Goal: Information Seeking & Learning: Find specific fact

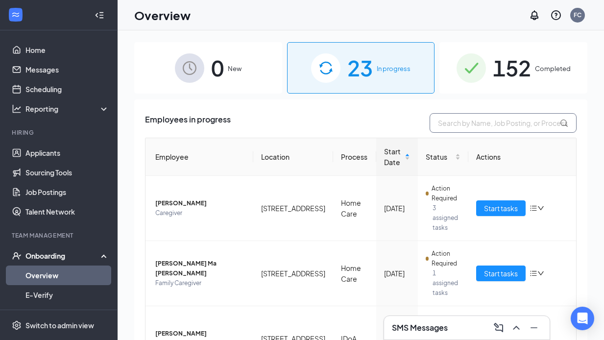
click at [450, 123] on input "text" at bounding box center [502, 123] width 147 height 20
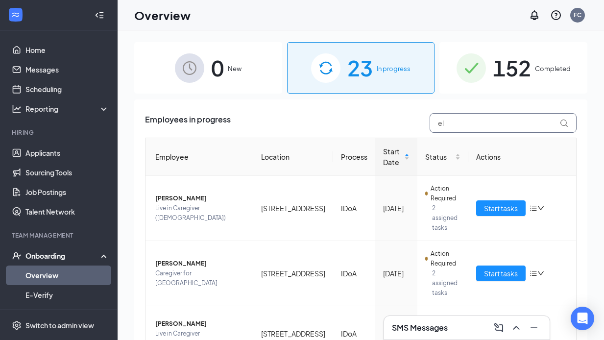
type input "el"
click at [510, 69] on span "152" at bounding box center [512, 68] width 38 height 34
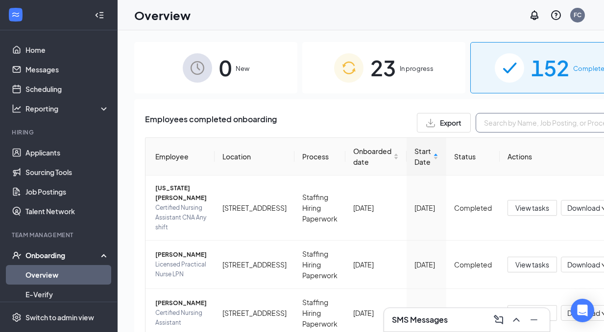
click at [475, 124] on input "text" at bounding box center [548, 123] width 147 height 20
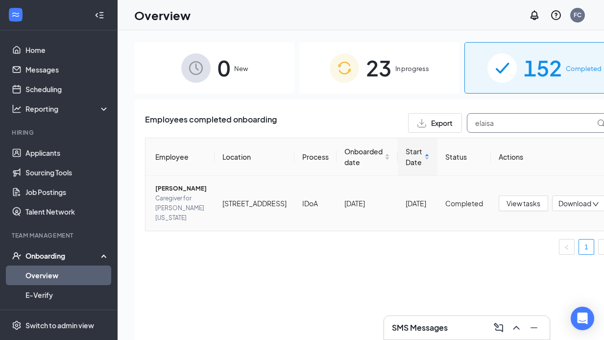
type input "elaisa"
click at [164, 193] on span "Elaisa L Guthrie" at bounding box center [180, 189] width 51 height 10
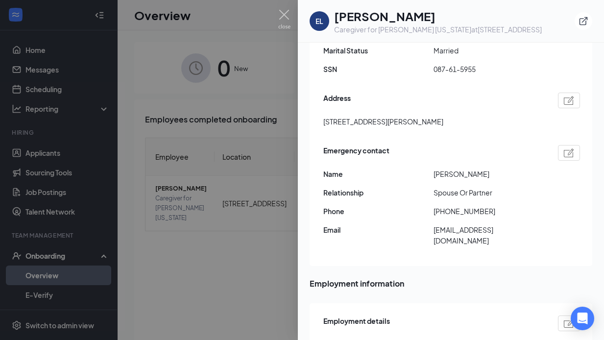
scroll to position [238, 0]
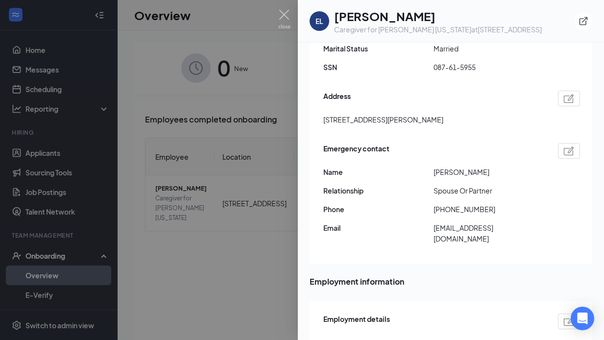
drag, startPoint x: 390, startPoint y: 118, endPoint x: 422, endPoint y: 117, distance: 31.8
click at [422, 117] on span "120 s Marilyn Avenue Northlake IL US 60164" at bounding box center [383, 119] width 120 height 11
click at [322, 119] on div "Basic information Legal Name Elaisa L Guthrie Email elaisalabor22@gmail.com Pho…" at bounding box center [450, 74] width 283 height 379
drag, startPoint x: 322, startPoint y: 118, endPoint x: 469, endPoint y: 119, distance: 147.4
click at [469, 119] on div "Basic information Legal Name Elaisa L Guthrie Email elaisalabor22@gmail.com Pho…" at bounding box center [450, 74] width 283 height 379
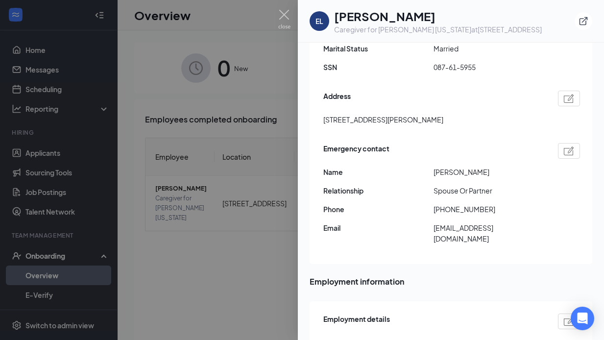
copy span "120 s Marilyn Avenue Northlake IL US 60164"
click at [285, 12] on img at bounding box center [284, 19] width 12 height 19
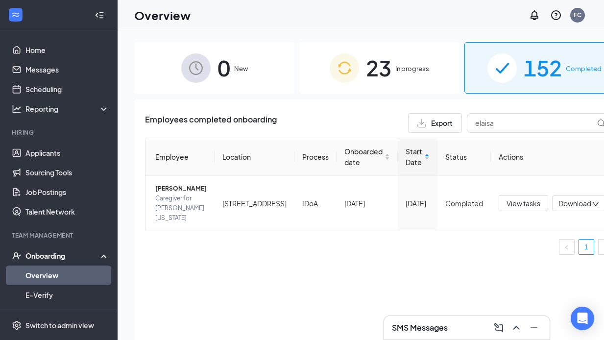
click at [367, 64] on span "23" at bounding box center [378, 68] width 25 height 34
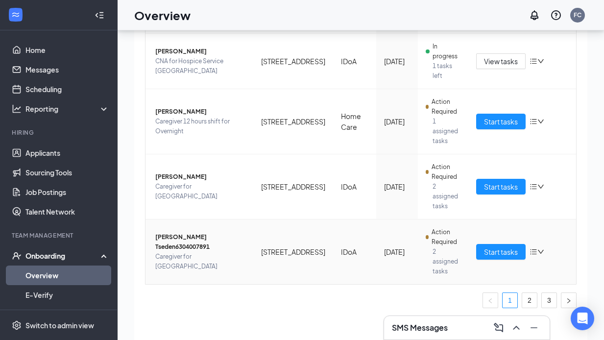
scroll to position [44, 0]
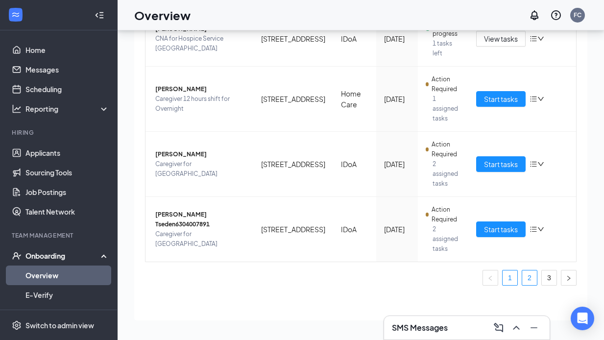
click at [522, 276] on link "2" at bounding box center [529, 277] width 15 height 15
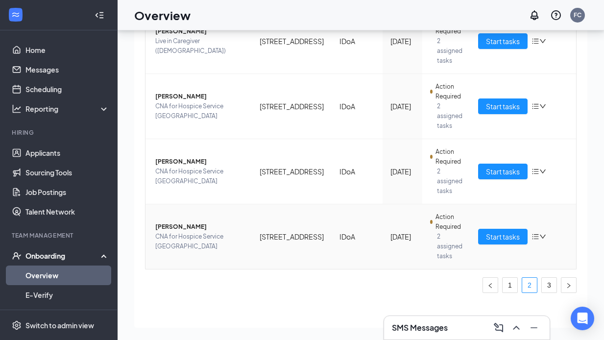
scroll to position [503, 0]
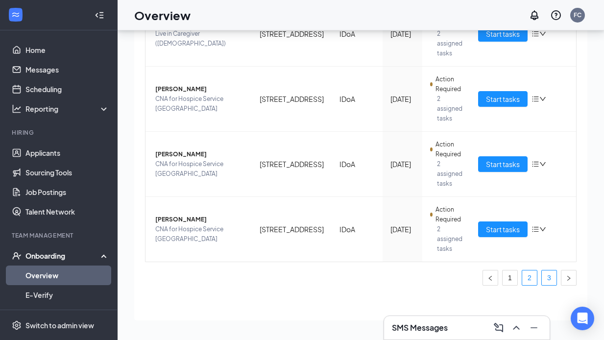
click at [542, 277] on link "3" at bounding box center [549, 277] width 15 height 15
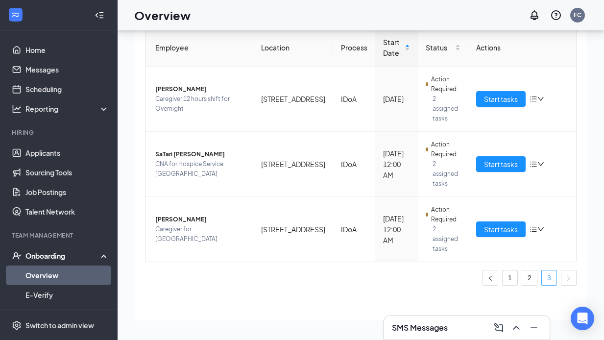
scroll to position [65, 0]
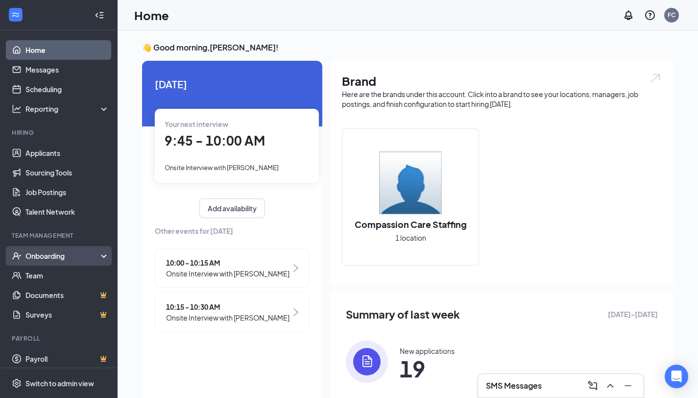
click at [44, 259] on div "Onboarding" at bounding box center [62, 256] width 75 height 10
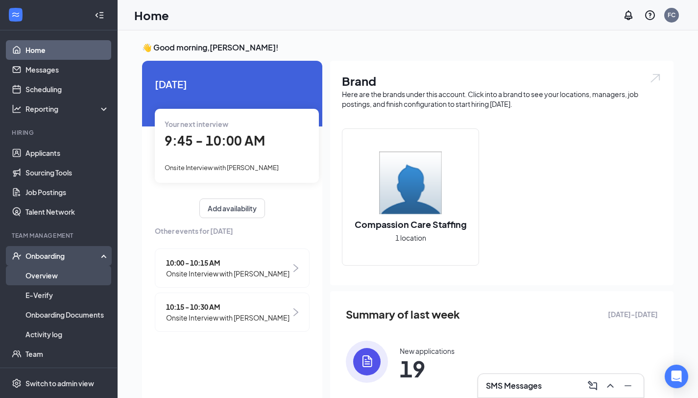
click at [42, 274] on link "Overview" at bounding box center [67, 275] width 84 height 20
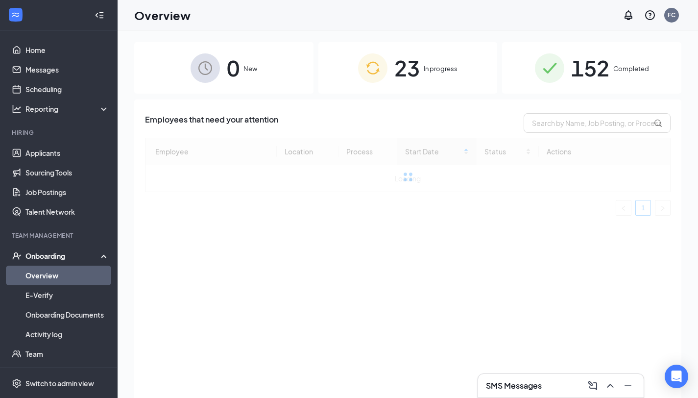
click at [601, 67] on span "152" at bounding box center [590, 68] width 38 height 34
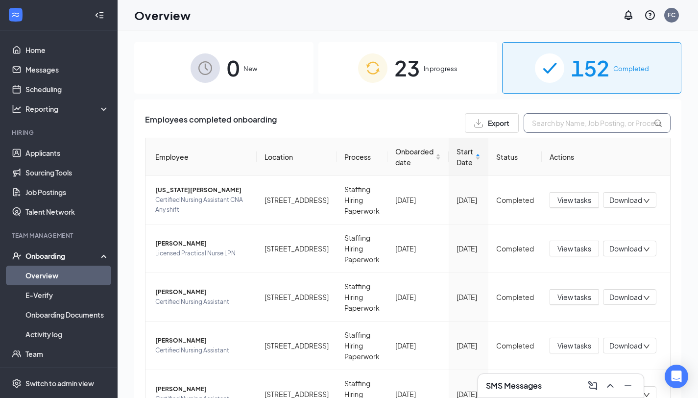
click at [567, 128] on input "text" at bounding box center [596, 123] width 147 height 20
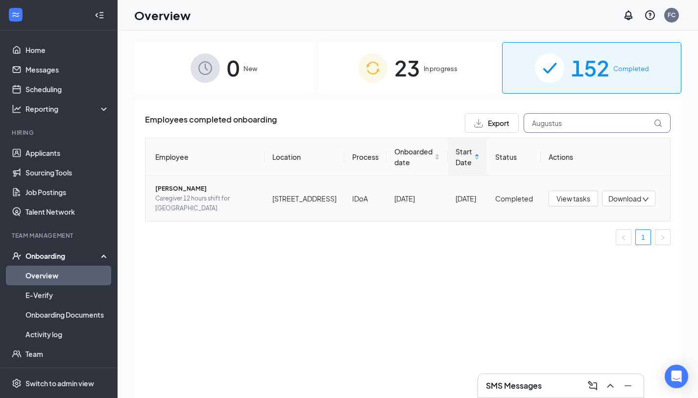
type input "Augustus"
click at [208, 193] on span "[PERSON_NAME]" at bounding box center [205, 189] width 101 height 10
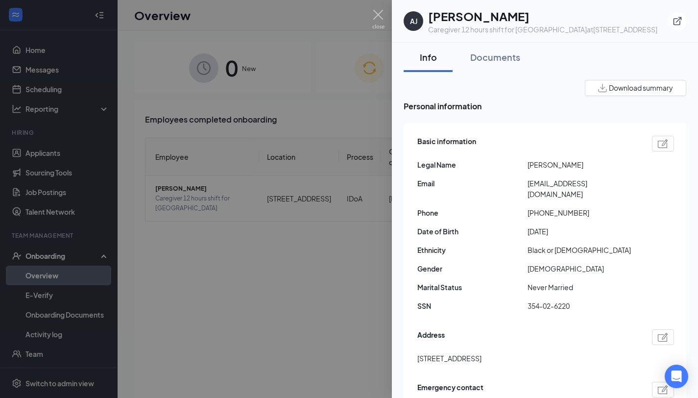
drag, startPoint x: 603, startPoint y: 175, endPoint x: 527, endPoint y: 173, distance: 76.4
click at [527, 170] on div "Legal Name [PERSON_NAME]" at bounding box center [545, 164] width 257 height 11
copy div "[PERSON_NAME]"
drag, startPoint x: 611, startPoint y: 193, endPoint x: 525, endPoint y: 192, distance: 85.7
click at [521, 192] on div "Email [EMAIL_ADDRESS][DOMAIN_NAME]" at bounding box center [545, 189] width 257 height 22
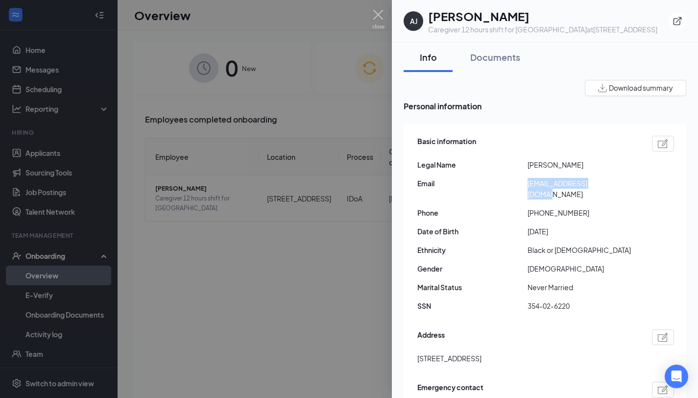
copy div "[EMAIL_ADDRESS][DOMAIN_NAME]"
drag, startPoint x: 570, startPoint y: 304, endPoint x: 526, endPoint y: 305, distance: 44.6
click at [526, 305] on div "SSN 354-02-6220" at bounding box center [545, 305] width 257 height 11
copy div "354-02-6220"
drag, startPoint x: 536, startPoint y: 356, endPoint x: 417, endPoint y: 358, distance: 119.0
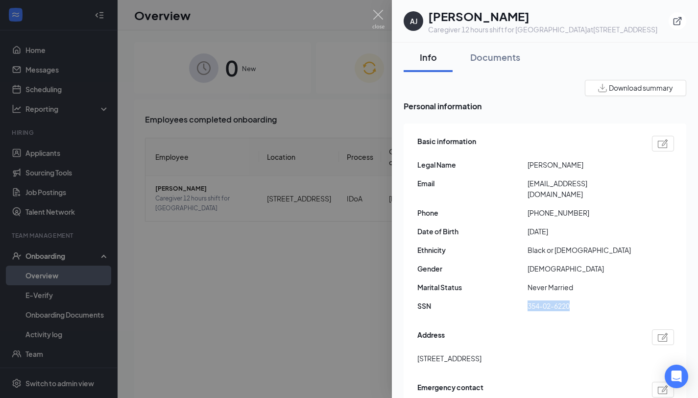
click at [417, 339] on div "[STREET_ADDRESS]" at bounding box center [545, 358] width 257 height 11
copy span "[STREET_ADDRESS]"
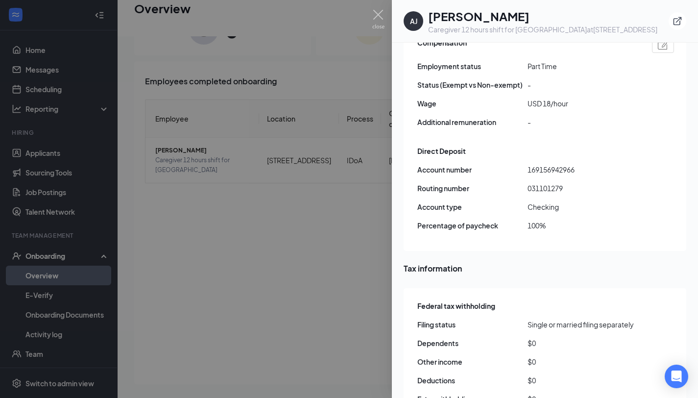
scroll to position [700, 0]
click at [378, 15] on img at bounding box center [378, 19] width 12 height 19
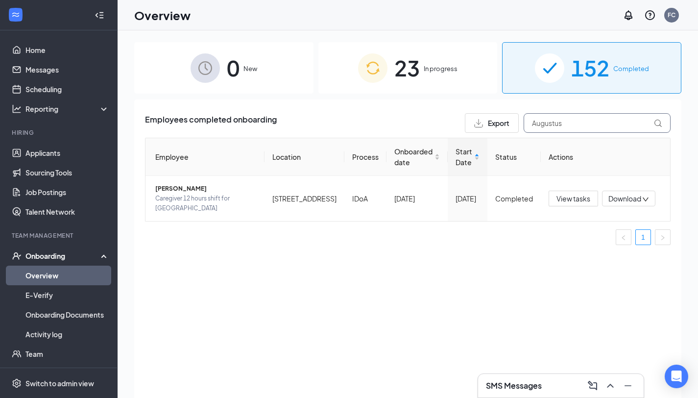
drag, startPoint x: 567, startPoint y: 124, endPoint x: 527, endPoint y: 126, distance: 39.7
click at [527, 126] on input "Augustus" at bounding box center [596, 123] width 147 height 20
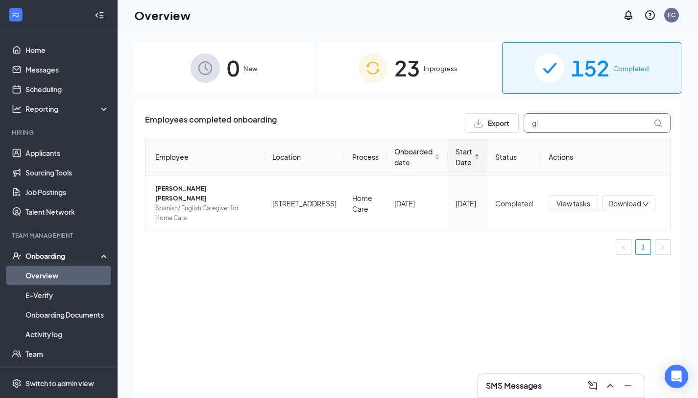
type input "g"
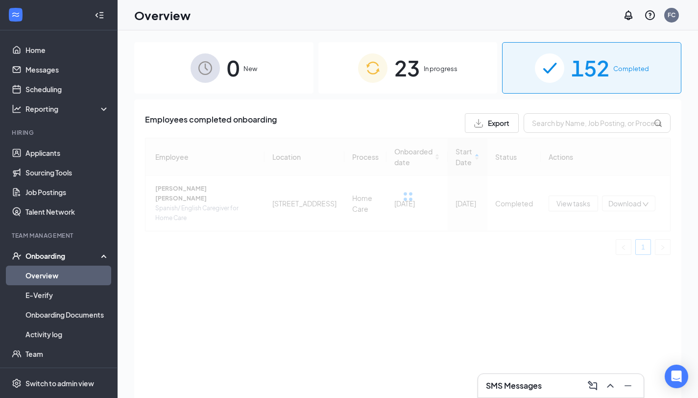
click at [430, 62] on div "23 In progress" at bounding box center [407, 67] width 179 height 51
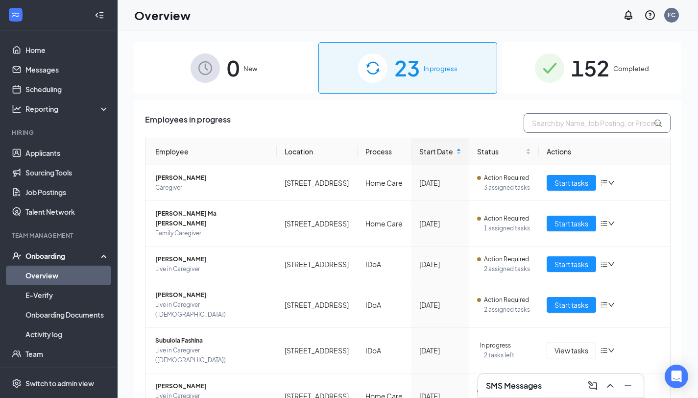
click at [541, 125] on input "text" at bounding box center [596, 123] width 147 height 20
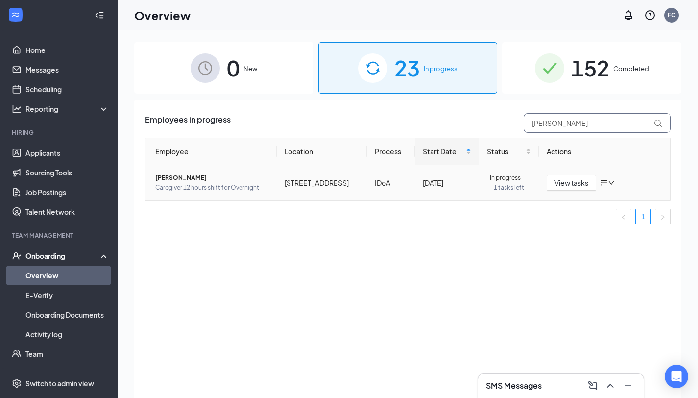
type input "[PERSON_NAME]"
click at [204, 183] on span "[PERSON_NAME]" at bounding box center [212, 178] width 114 height 10
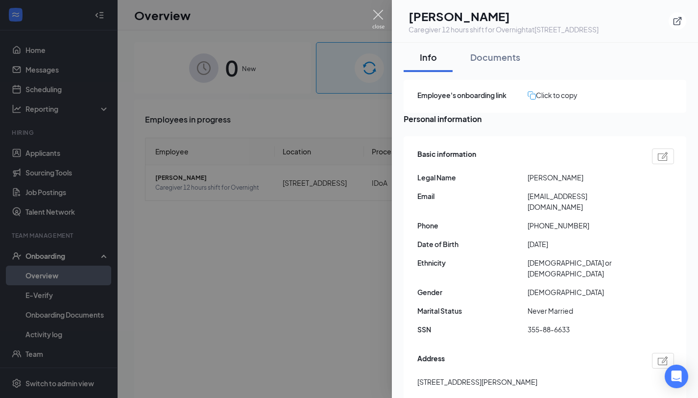
click at [381, 15] on img at bounding box center [378, 19] width 12 height 19
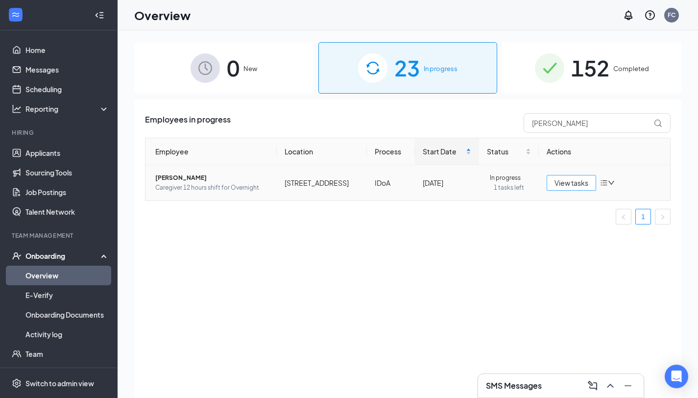
click at [574, 188] on span "View tasks" at bounding box center [571, 182] width 34 height 11
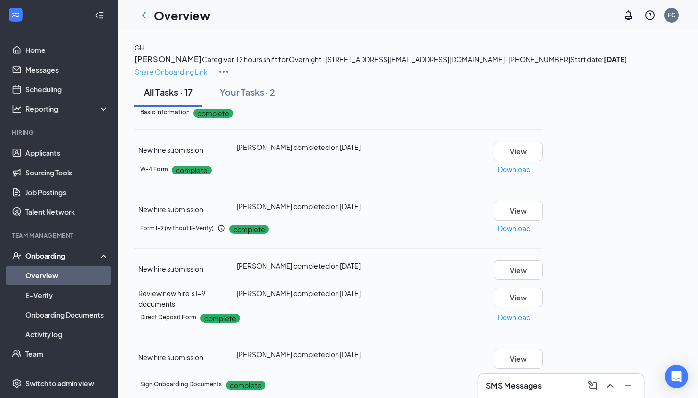
click at [208, 66] on p "Share Onboarding Link" at bounding box center [171, 71] width 73 height 11
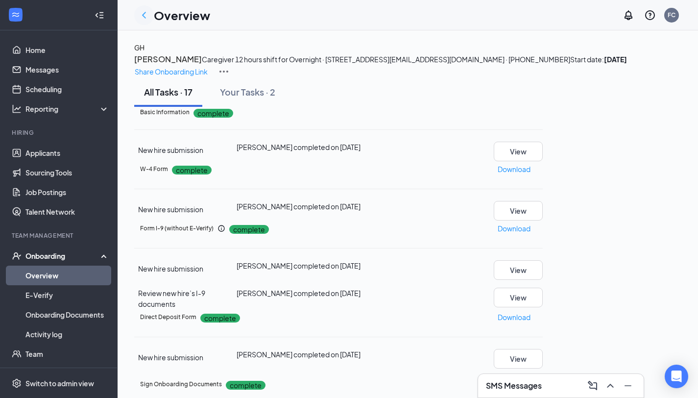
click at [143, 14] on icon "ChevronLeft" at bounding box center [144, 15] width 4 height 6
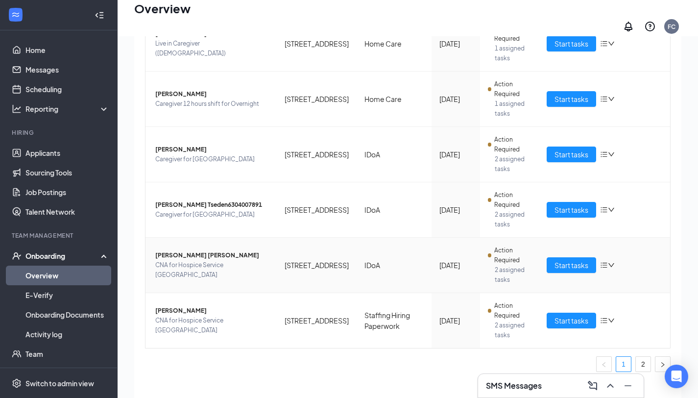
scroll to position [44, 0]
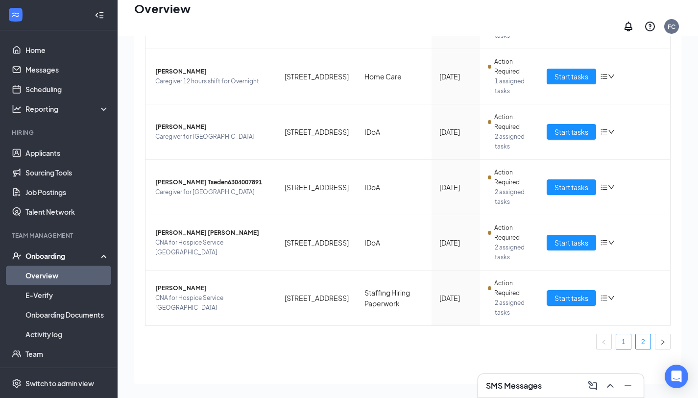
click at [611, 334] on link "2" at bounding box center [643, 341] width 15 height 15
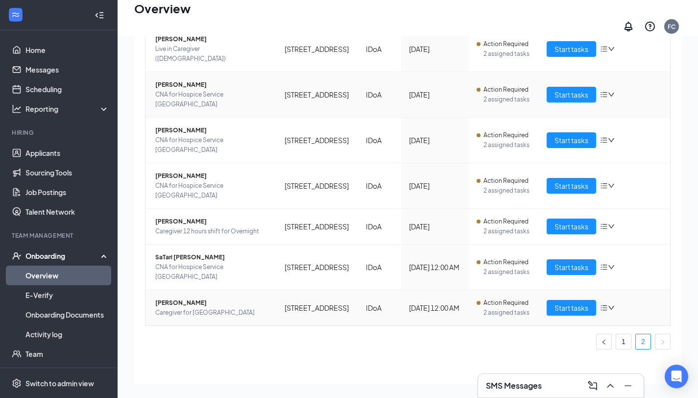
scroll to position [255, 0]
click at [611, 334] on link "1" at bounding box center [623, 341] width 15 height 15
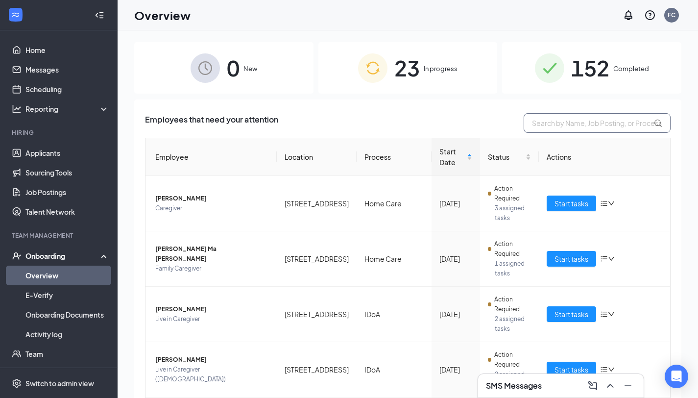
click at [567, 122] on input "text" at bounding box center [596, 123] width 147 height 20
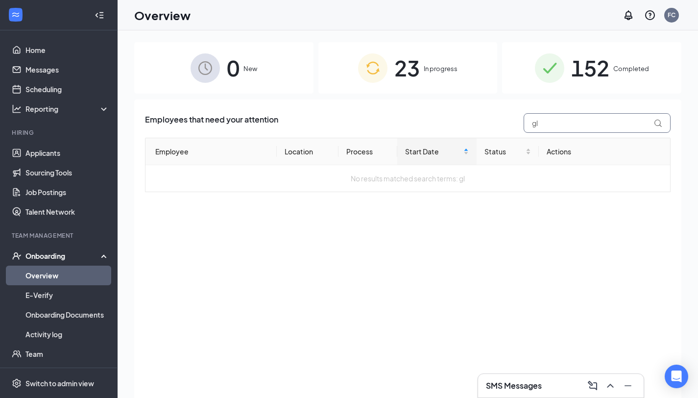
type input "gl"
click at [393, 68] on div "23 In progress" at bounding box center [407, 67] width 179 height 51
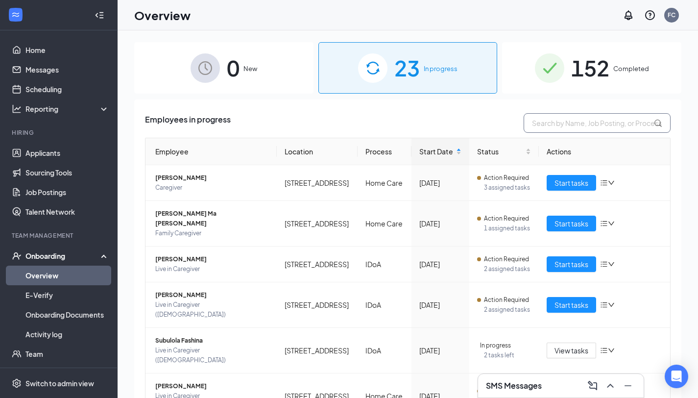
click at [539, 125] on input "text" at bounding box center [596, 123] width 147 height 20
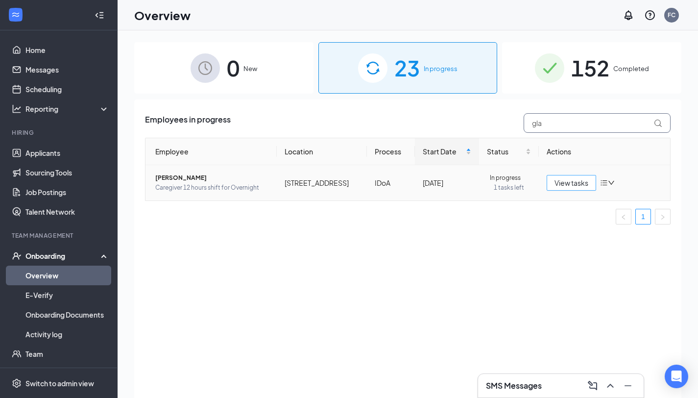
type input "gla"
click at [573, 188] on span "View tasks" at bounding box center [571, 182] width 34 height 11
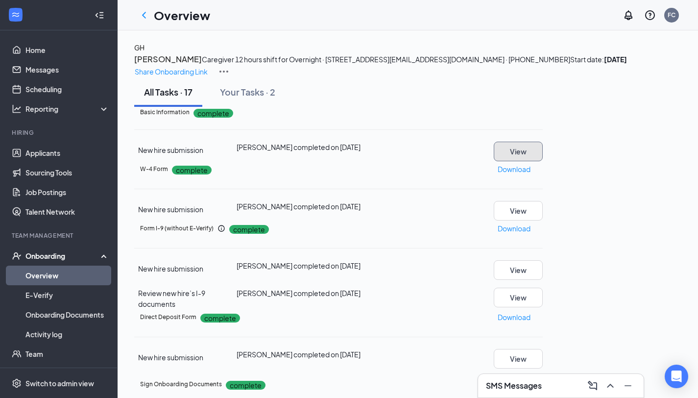
click at [543, 161] on button "View" at bounding box center [518, 152] width 49 height 20
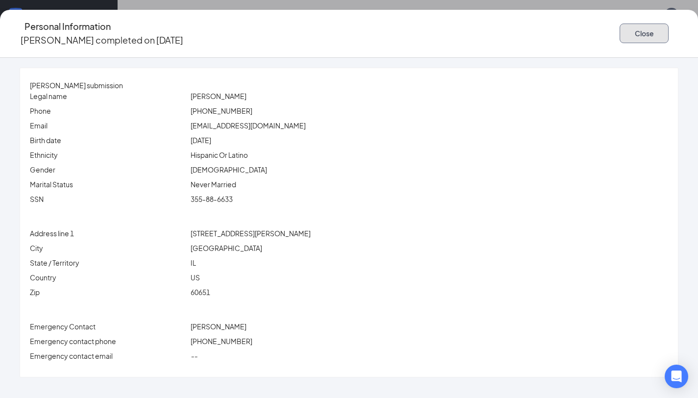
click at [611, 25] on button "Close" at bounding box center [643, 34] width 49 height 20
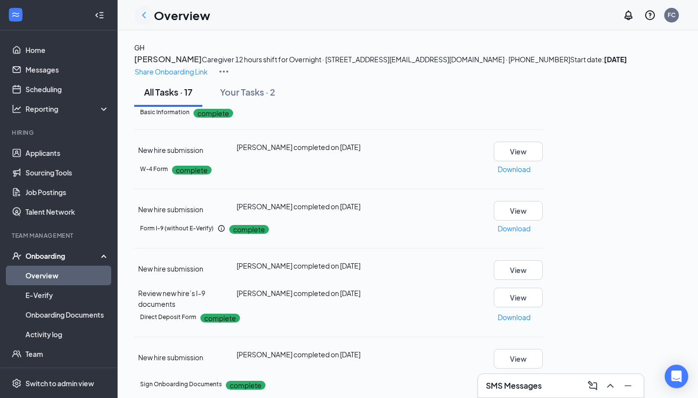
click at [142, 15] on icon "ChevronLeft" at bounding box center [144, 15] width 4 height 6
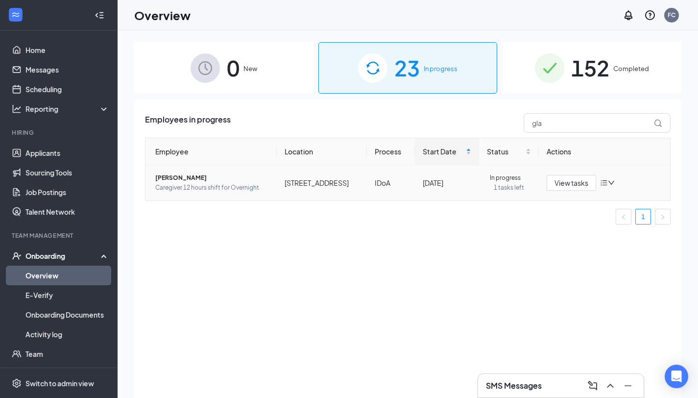
click at [184, 183] on span "[PERSON_NAME]" at bounding box center [212, 178] width 114 height 10
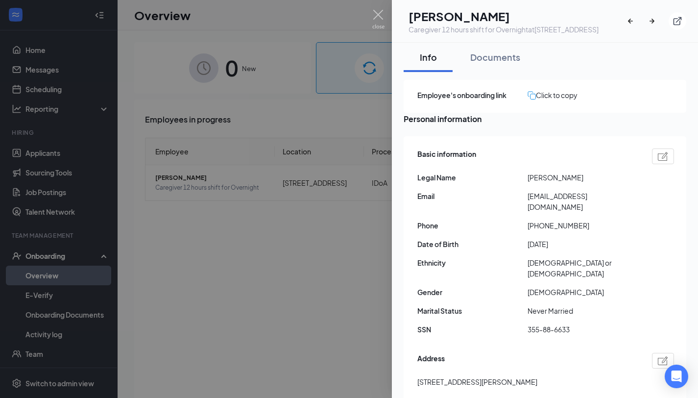
drag, startPoint x: 591, startPoint y: 196, endPoint x: 526, endPoint y: 196, distance: 65.1
click at [526, 183] on div "Legal Name [PERSON_NAME]" at bounding box center [545, 177] width 257 height 11
copy div "[PERSON_NAME]"
drag, startPoint x: 617, startPoint y: 216, endPoint x: 526, endPoint y: 214, distance: 91.1
click at [526, 212] on div "Email [EMAIL_ADDRESS][DOMAIN_NAME]" at bounding box center [545, 201] width 257 height 22
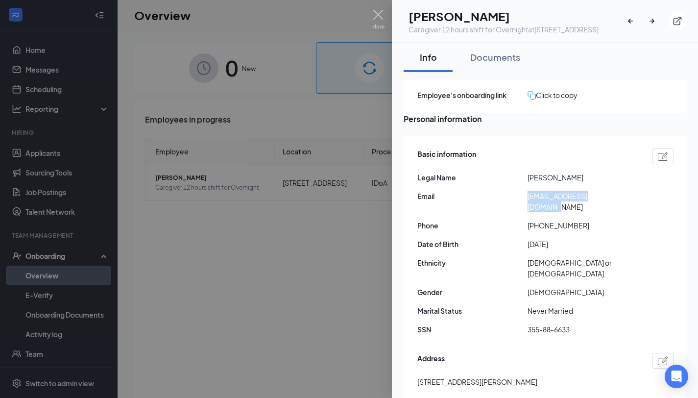
copy div "[EMAIL_ADDRESS][DOMAIN_NAME]"
drag, startPoint x: 573, startPoint y: 327, endPoint x: 526, endPoint y: 323, distance: 47.7
click at [526, 324] on div "SSN 355-88-6633" at bounding box center [545, 329] width 257 height 11
copy div "355-88-6633"
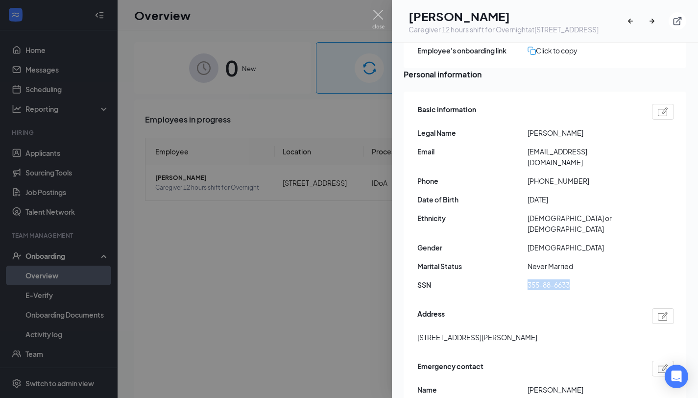
scroll to position [45, 0]
drag, startPoint x: 545, startPoint y: 333, endPoint x: 418, endPoint y: 331, distance: 127.3
click at [418, 331] on div "[STREET_ADDRESS][PERSON_NAME]" at bounding box center [545, 336] width 257 height 11
copy span "[STREET_ADDRESS][PERSON_NAME]"
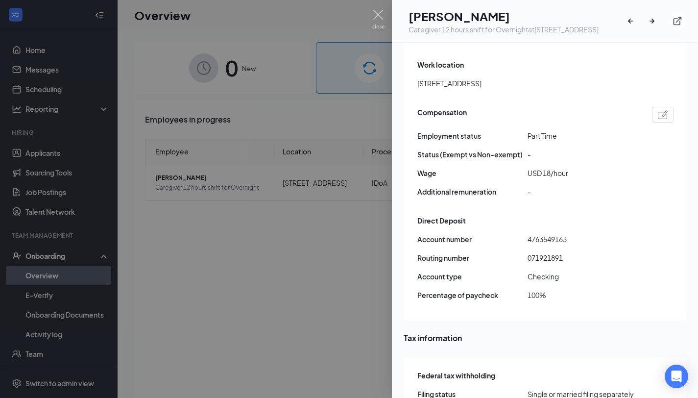
scroll to position [656, 0]
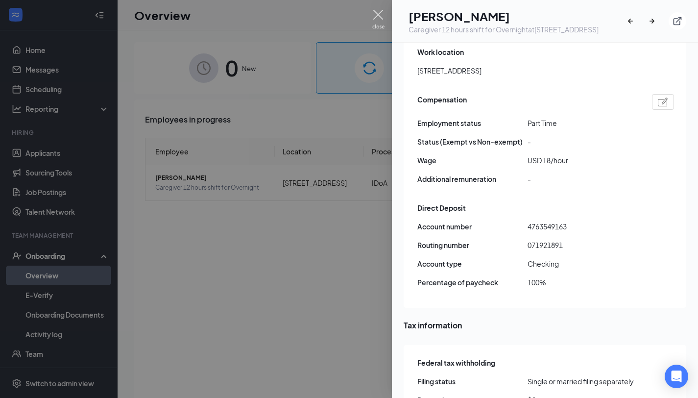
click at [378, 14] on img at bounding box center [378, 19] width 12 height 19
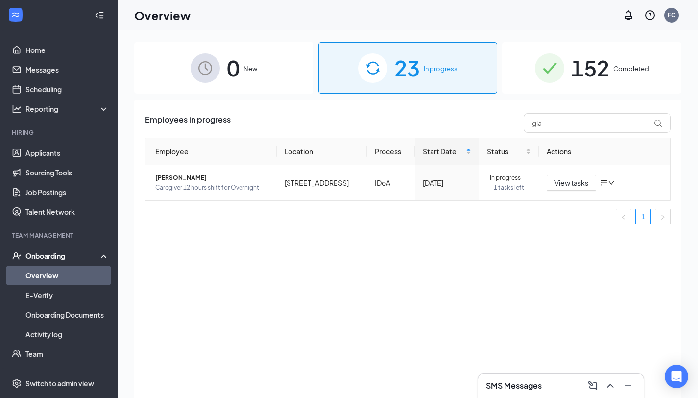
click at [611, 68] on div "152 Completed" at bounding box center [591, 67] width 179 height 51
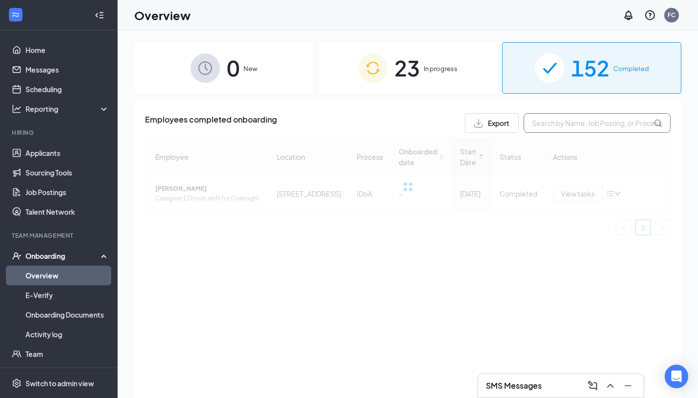
click at [557, 123] on input "text" at bounding box center [596, 123] width 147 height 20
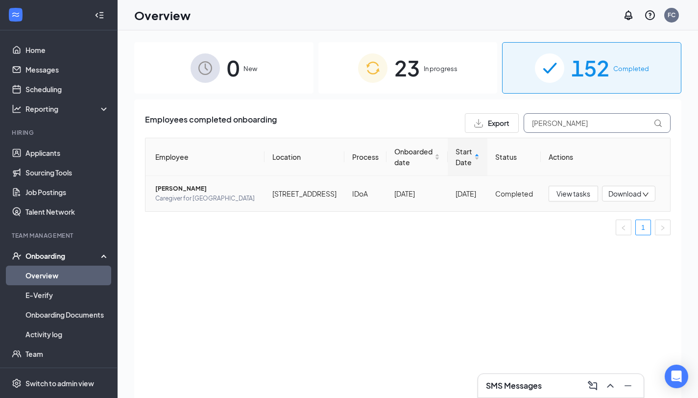
type input "[PERSON_NAME]"
click at [186, 203] on span "Caregiver for [GEOGRAPHIC_DATA]" at bounding box center [205, 198] width 101 height 10
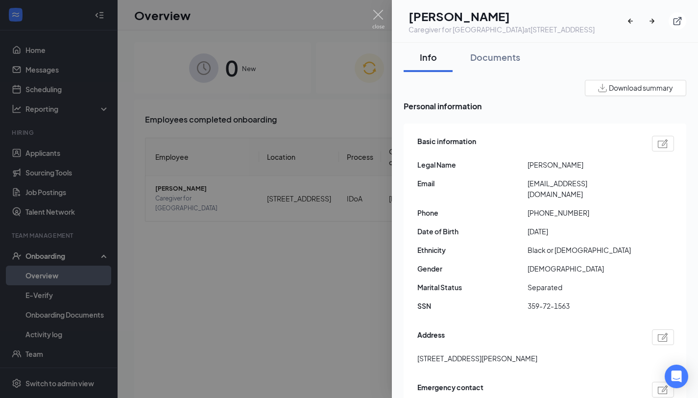
drag, startPoint x: 579, startPoint y: 174, endPoint x: 526, endPoint y: 180, distance: 53.3
click at [526, 180] on div "Basic information Legal Name [PERSON_NAME] Email [EMAIL_ADDRESS][DOMAIN_NAME] P…" at bounding box center [545, 226] width 257 height 186
copy div "[PERSON_NAME]"
drag, startPoint x: 631, startPoint y: 193, endPoint x: 527, endPoint y: 189, distance: 103.4
click at [527, 189] on span "[EMAIL_ADDRESS][DOMAIN_NAME]" at bounding box center [582, 189] width 110 height 22
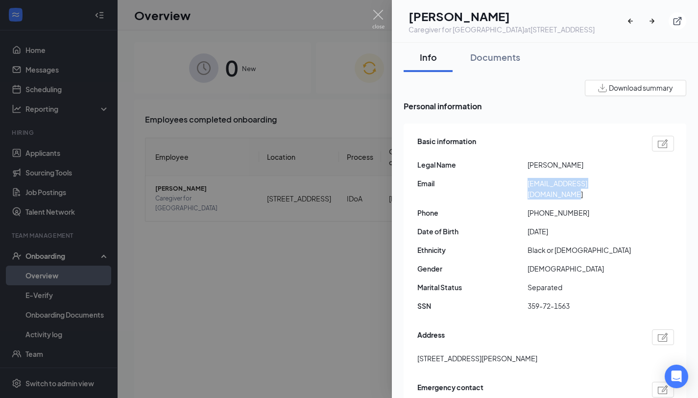
copy span "[EMAIL_ADDRESS][DOMAIN_NAME]"
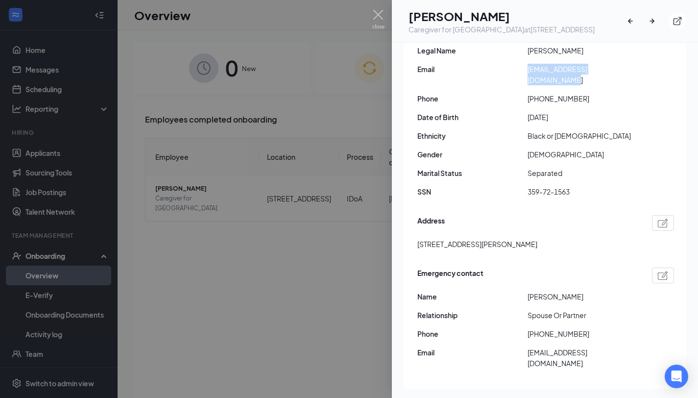
scroll to position [113, 0]
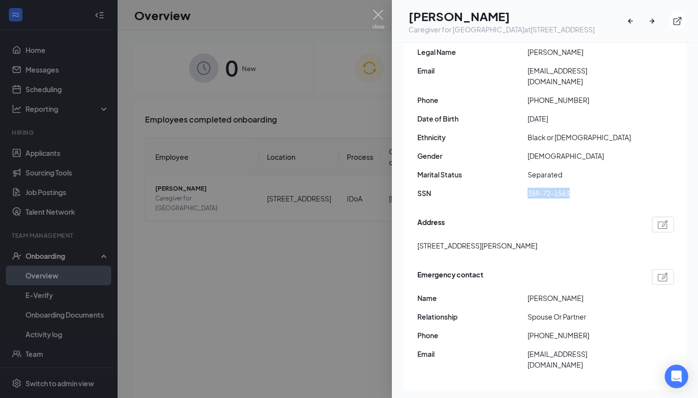
drag, startPoint x: 571, startPoint y: 192, endPoint x: 525, endPoint y: 194, distance: 46.1
click at [525, 194] on div "SSN 359-72-1563" at bounding box center [545, 193] width 257 height 11
drag, startPoint x: 544, startPoint y: 243, endPoint x: 417, endPoint y: 247, distance: 127.4
click at [417, 247] on div "[STREET_ADDRESS][PERSON_NAME]" at bounding box center [545, 245] width 257 height 11
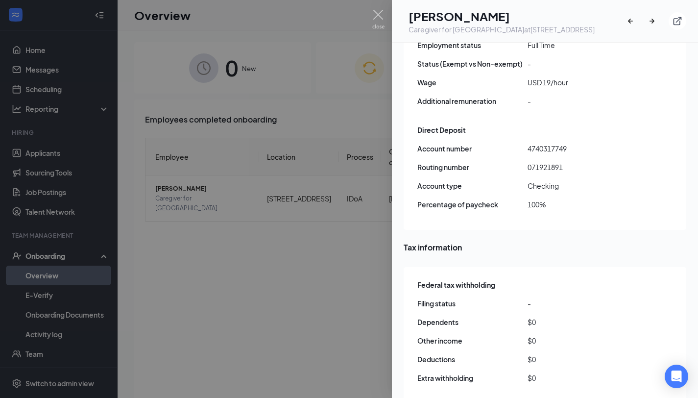
scroll to position [723, 0]
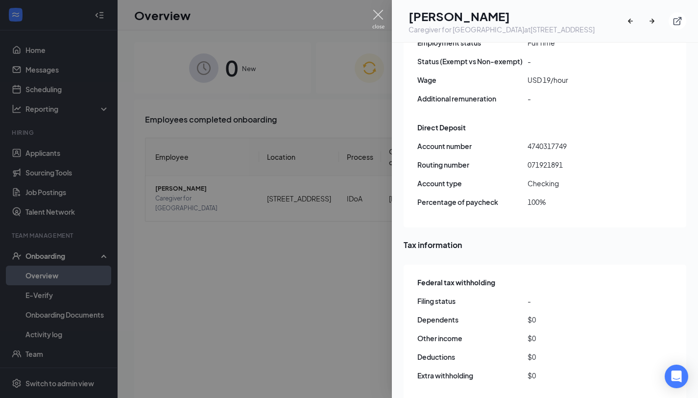
click at [380, 13] on img at bounding box center [378, 19] width 12 height 19
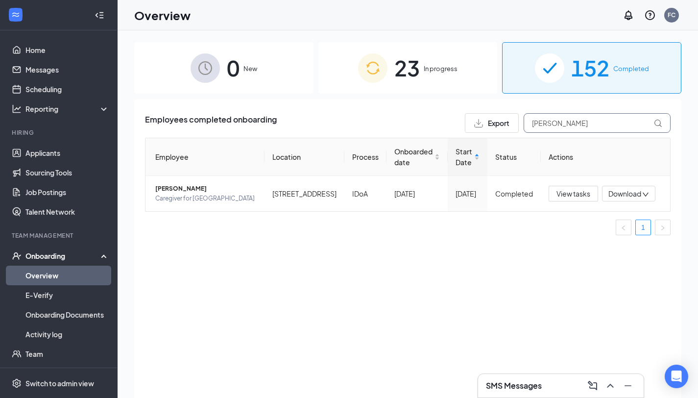
drag, startPoint x: 547, startPoint y: 124, endPoint x: 526, endPoint y: 120, distance: 21.4
click at [526, 120] on input "[PERSON_NAME]" at bounding box center [596, 123] width 147 height 20
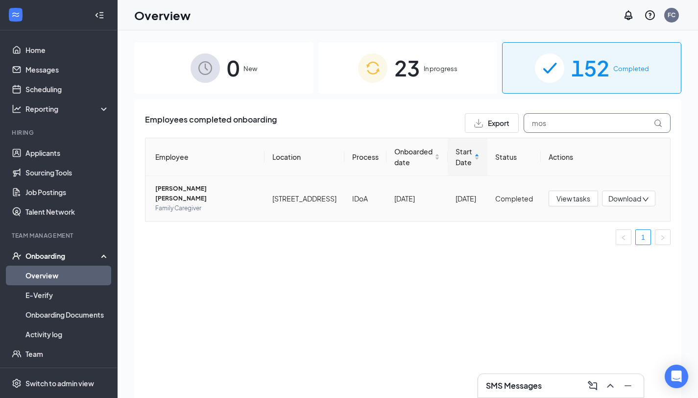
type input "mos"
click at [176, 198] on span "[PERSON_NAME] [PERSON_NAME]" at bounding box center [205, 194] width 101 height 20
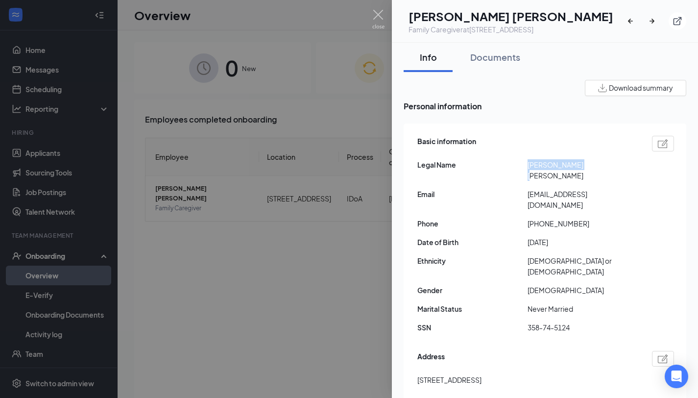
drag, startPoint x: 585, startPoint y: 176, endPoint x: 525, endPoint y: 172, distance: 59.9
click at [525, 172] on div "Legal Name [PERSON_NAME] [PERSON_NAME]" at bounding box center [545, 170] width 257 height 22
drag, startPoint x: 631, startPoint y: 193, endPoint x: 527, endPoint y: 190, distance: 104.3
click at [527, 190] on span "[EMAIL_ADDRESS][DOMAIN_NAME]" at bounding box center [582, 200] width 110 height 22
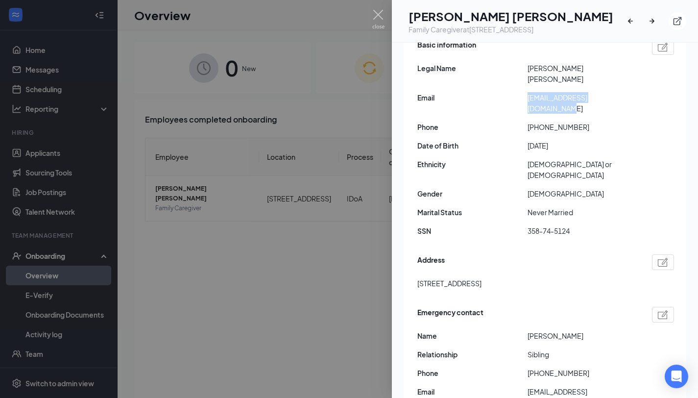
scroll to position [94, 0]
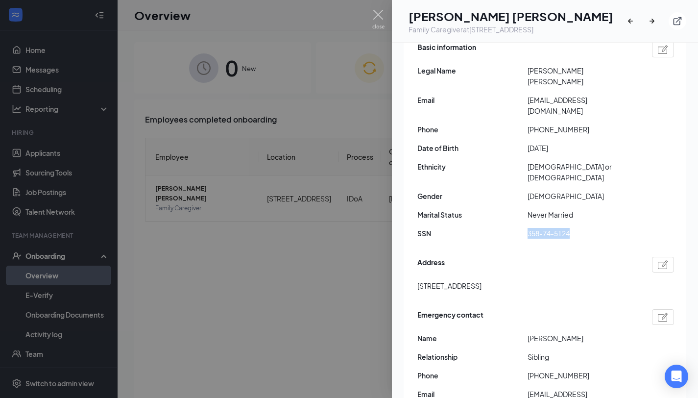
drag, startPoint x: 571, startPoint y: 208, endPoint x: 521, endPoint y: 207, distance: 50.4
click at [521, 228] on div "SSN 358-74-5124" at bounding box center [545, 233] width 257 height 11
drag, startPoint x: 539, startPoint y: 258, endPoint x: 417, endPoint y: 262, distance: 122.0
click at [417, 262] on div "Basic information Legal Name [PERSON_NAME] [PERSON_NAME] Email [EMAIL_ADDRESS][…" at bounding box center [544, 229] width 283 height 401
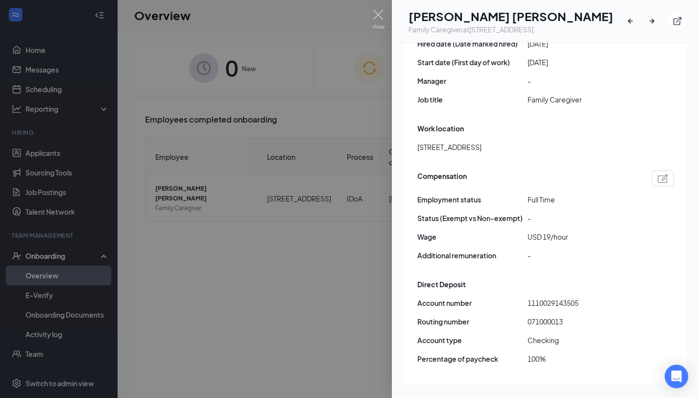
scroll to position [578, 0]
